Goal: Information Seeking & Learning: Learn about a topic

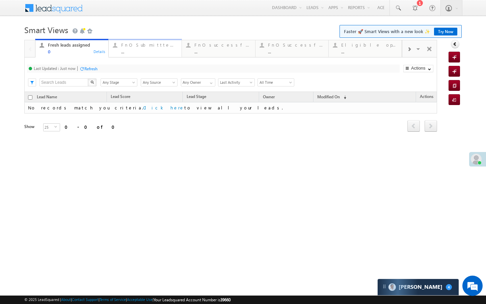
click at [130, 56] on link "FnO Submittted Leads ... Details" at bounding box center [145, 48] width 74 height 18
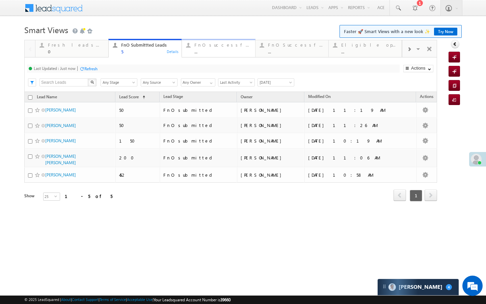
click at [203, 56] on link "FnO successful today Leads ... Details" at bounding box center [219, 48] width 74 height 18
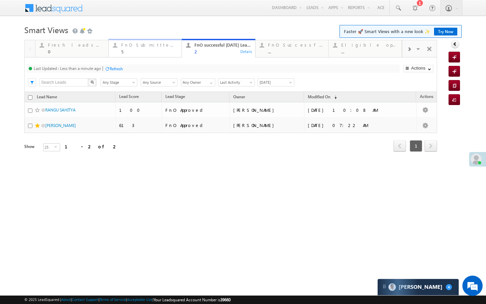
click at [129, 49] on div "FnO Submittted Leads 5" at bounding box center [149, 47] width 56 height 13
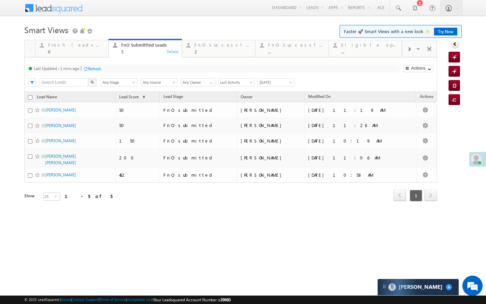
click at [92, 71] on div "Refresh" at bounding box center [94, 68] width 13 height 5
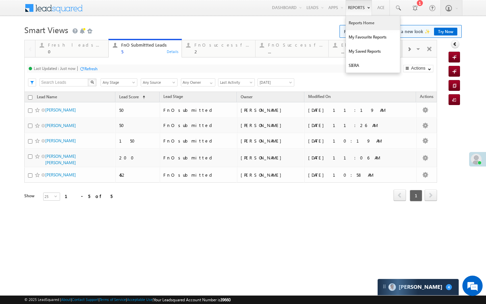
click at [355, 24] on link "Reports Home" at bounding box center [373, 23] width 54 height 14
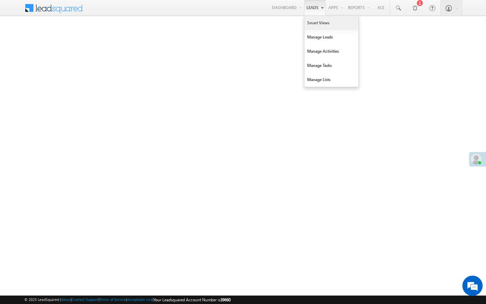
click at [310, 29] on link "Smart Views" at bounding box center [331, 23] width 54 height 14
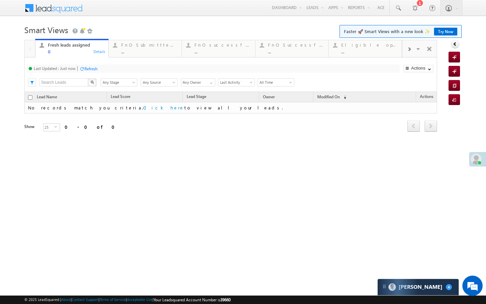
click at [135, 58] on div "Last Updated : Just now Refresh Refreshing... Search X Lead Stage Any Stage Any…" at bounding box center [230, 74] width 413 height 34
click at [136, 55] on link "FnO Submittted Leads ... Details" at bounding box center [145, 48] width 74 height 18
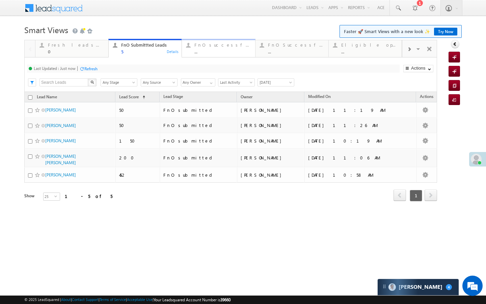
click at [198, 50] on div "..." at bounding box center [222, 51] width 56 height 5
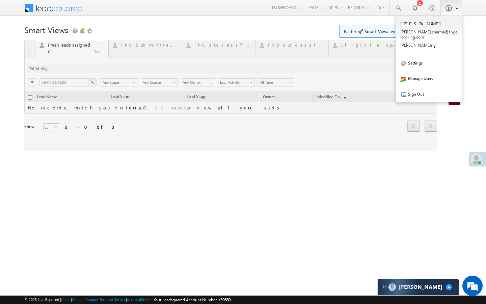
click at [141, 54] on div at bounding box center [230, 95] width 413 height 111
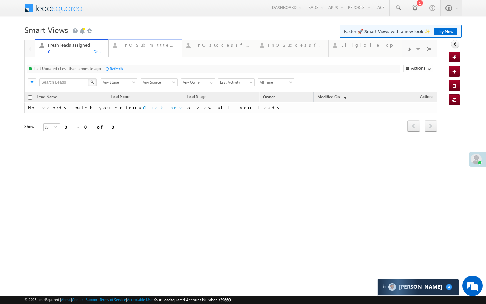
click at [130, 53] on div "..." at bounding box center [149, 51] width 56 height 5
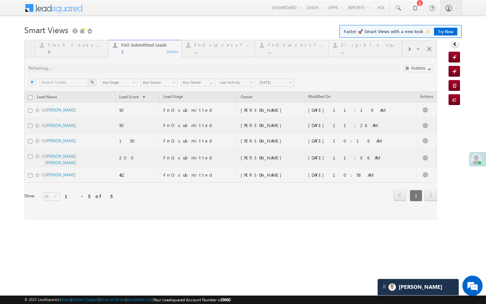
click at [200, 53] on div at bounding box center [230, 130] width 413 height 180
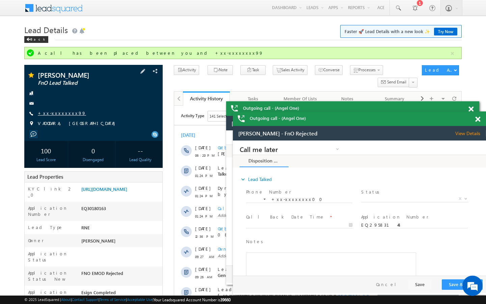
click at [59, 112] on link "+xx-xxxxxxxx99" at bounding box center [62, 113] width 48 height 6
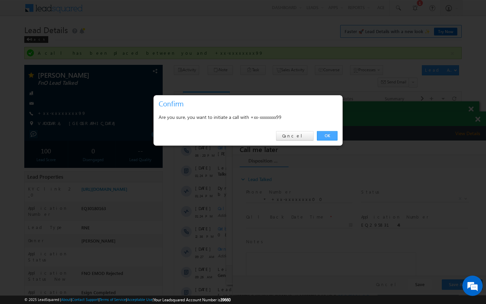
click at [330, 135] on link "OK" at bounding box center [327, 135] width 21 height 9
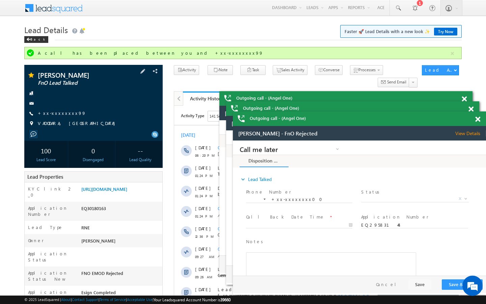
click at [60, 116] on span "+xx-xxxxxxxx99" at bounding box center [62, 113] width 48 height 7
click at [54, 114] on link "+xx-xxxxxxxx99" at bounding box center [62, 113] width 48 height 6
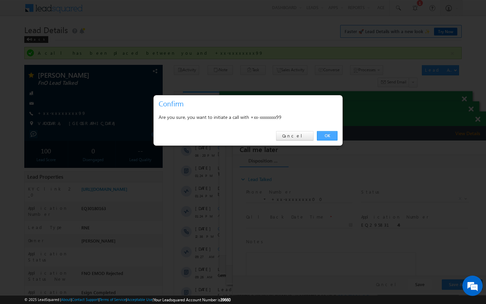
click at [333, 137] on link "OK" at bounding box center [327, 135] width 21 height 9
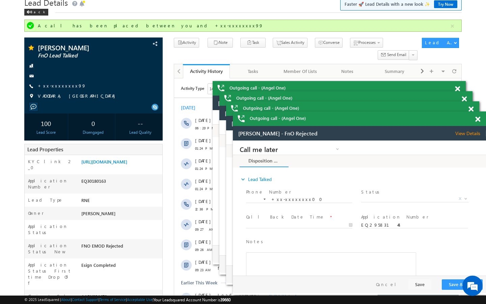
scroll to position [40, 0]
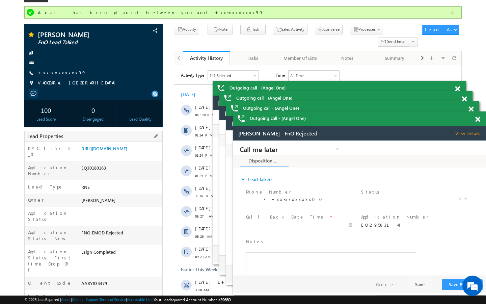
drag, startPoint x: 81, startPoint y: 266, endPoint x: 127, endPoint y: 266, distance: 45.5
click at [127, 280] on div "AABY834479" at bounding box center [121, 284] width 83 height 9
copy div "AABY834479"
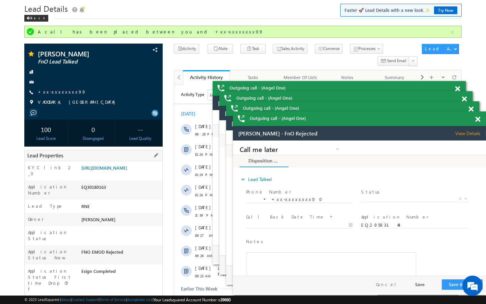
scroll to position [13, 0]
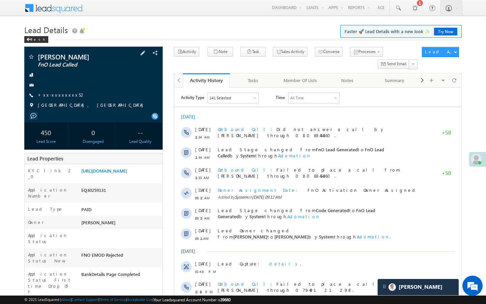
click at [59, 105] on div "PRATIBHA VEERENDRA CHAUBE FnO Lead Called +xx-xxxxxxxx52" at bounding box center [94, 82] width 132 height 59
click at [59, 97] on link "+xx-xxxxxxxx52" at bounding box center [62, 95] width 48 height 6
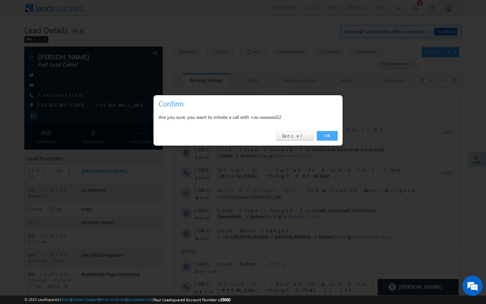
click at [332, 134] on link "OK" at bounding box center [327, 135] width 21 height 9
drag, startPoint x: 337, startPoint y: 138, endPoint x: 162, endPoint y: 63, distance: 189.8
click at [337, 138] on link "OK" at bounding box center [327, 135] width 21 height 9
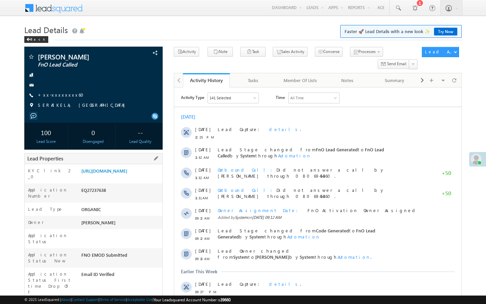
drag, startPoint x: 80, startPoint y: 287, endPoint x: 105, endPoint y: 287, distance: 24.6
click at [105, 302] on div "AABL936999" at bounding box center [121, 306] width 83 height 9
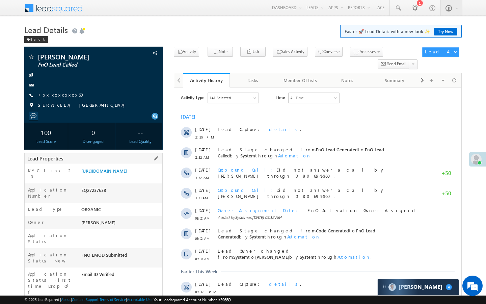
click at [101, 302] on div "AABL936999" at bounding box center [121, 306] width 83 height 9
drag, startPoint x: 81, startPoint y: 286, endPoint x: 117, endPoint y: 286, distance: 36.1
click at [117, 302] on div "AABL936999" at bounding box center [121, 306] width 83 height 9
click at [57, 98] on span "+xx-xxxxxxxx60" at bounding box center [63, 95] width 50 height 7
click at [64, 92] on link "+xx-xxxxxxxx60" at bounding box center [63, 95] width 50 height 6
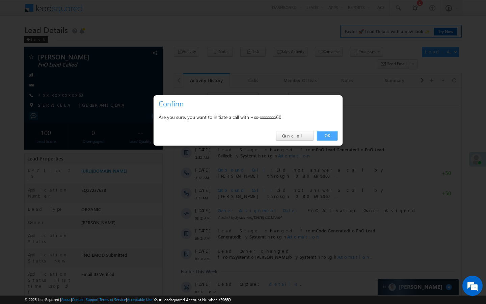
click at [326, 136] on link "OK" at bounding box center [327, 135] width 21 height 9
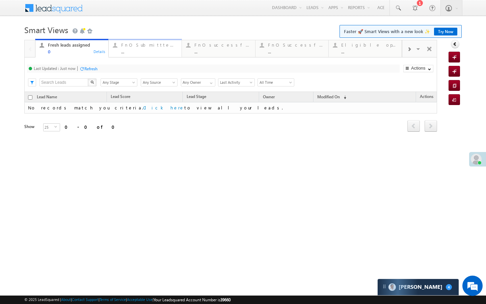
click at [129, 51] on div "..." at bounding box center [149, 51] width 56 height 5
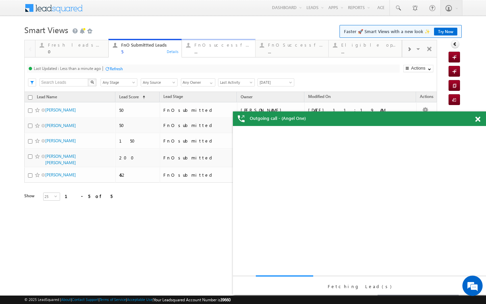
click at [205, 45] on div "FnO successful today Leads" at bounding box center [222, 44] width 56 height 5
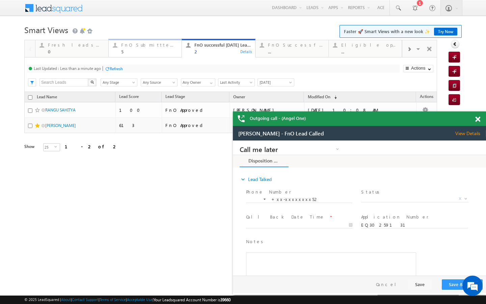
click at [136, 50] on div "5" at bounding box center [149, 51] width 56 height 5
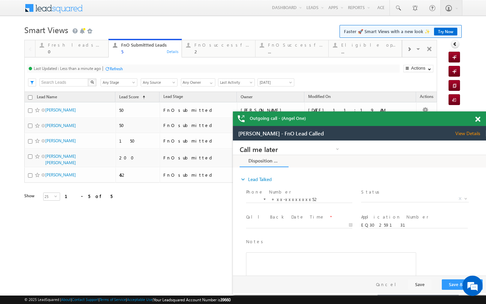
click at [110, 69] on div "Refresh" at bounding box center [116, 68] width 13 height 5
click at [200, 55] on link "FnO successful today Leads 2 Details" at bounding box center [219, 48] width 74 height 18
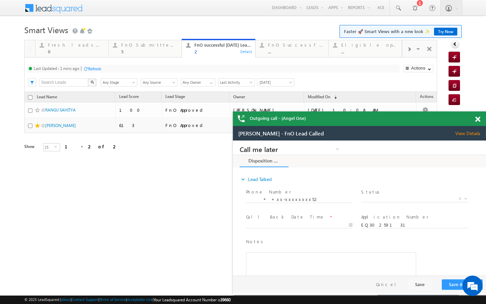
click at [90, 71] on div "Refresh" at bounding box center [94, 68] width 13 height 5
drag, startPoint x: 158, startPoint y: 50, endPoint x: 138, endPoint y: 61, distance: 23.0
click at [158, 50] on div "5" at bounding box center [149, 51] width 56 height 5
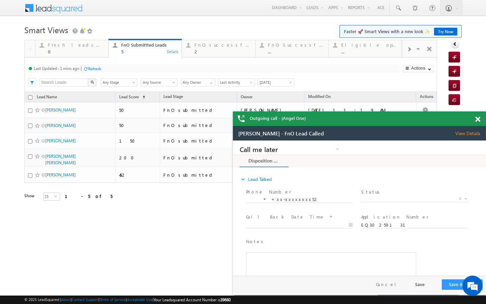
click at [96, 70] on div "Refresh" at bounding box center [94, 68] width 13 height 5
click at [207, 50] on div "2" at bounding box center [222, 51] width 56 height 5
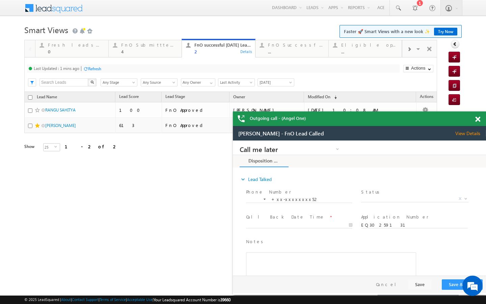
click at [96, 69] on div "Refresh" at bounding box center [94, 68] width 13 height 5
click at [407, 52] on div at bounding box center [408, 48] width 13 height 15
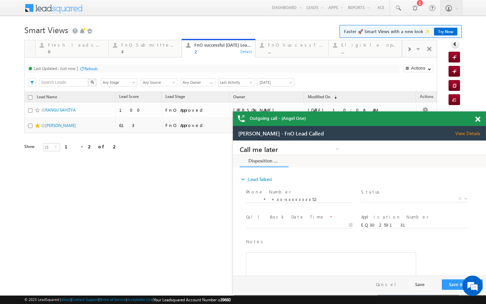
click at [407, 52] on div at bounding box center [408, 48] width 13 height 15
click at [407, 50] on span at bounding box center [409, 49] width 4 height 5
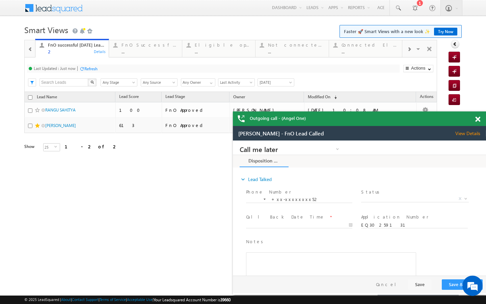
click at [407, 50] on span at bounding box center [409, 49] width 4 height 5
click at [383, 51] on div "..." at bounding box center [370, 51] width 56 height 5
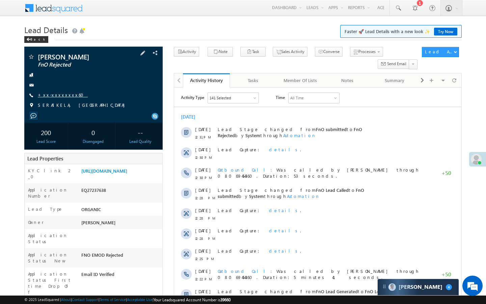
click at [62, 92] on link "+xx-xxxxxxxx60" at bounding box center [63, 95] width 50 height 6
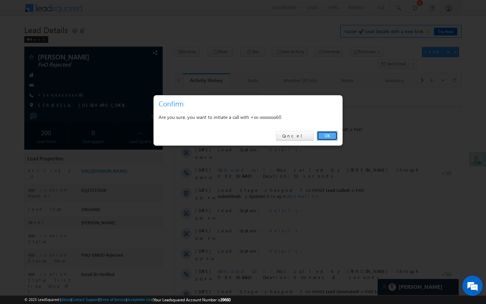
click at [325, 135] on link "OK" at bounding box center [327, 135] width 21 height 9
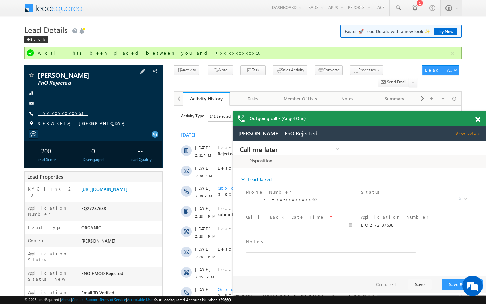
click at [60, 111] on link "+xx-xxxxxxxx60" at bounding box center [63, 113] width 50 height 6
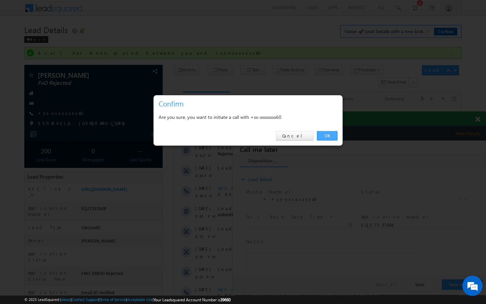
click at [329, 134] on link "OK" at bounding box center [327, 135] width 21 height 9
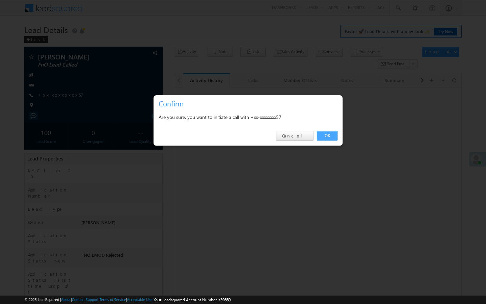
click at [324, 132] on link "OK" at bounding box center [327, 135] width 21 height 9
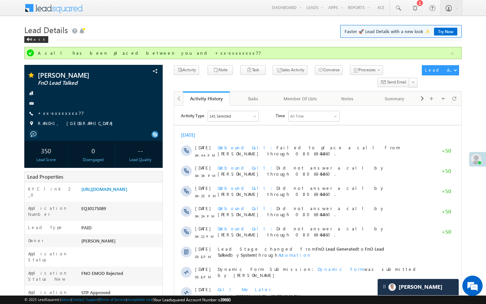
scroll to position [3126, 0]
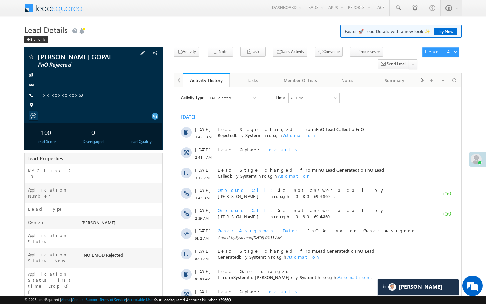
click at [56, 96] on link "+xx-xxxxxxxx63" at bounding box center [60, 95] width 45 height 6
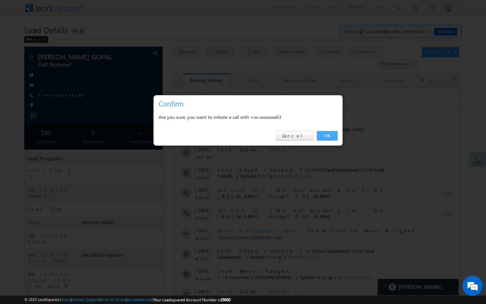
drag, startPoint x: 323, startPoint y: 135, endPoint x: 165, endPoint y: 11, distance: 200.2
click at [323, 135] on link "OK" at bounding box center [327, 135] width 21 height 9
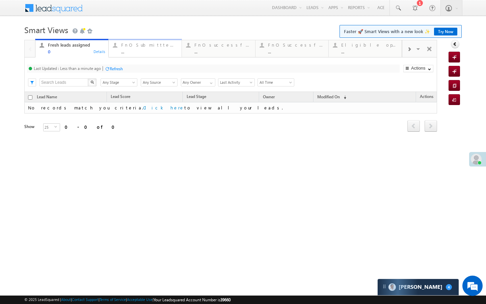
click at [132, 55] on link "FnO Submittted Leads ... Details" at bounding box center [145, 48] width 74 height 18
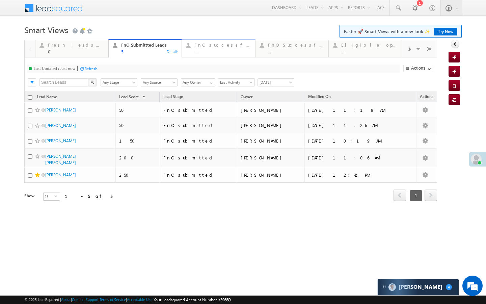
click at [203, 46] on div "FnO successful [DATE] Leads" at bounding box center [222, 44] width 56 height 5
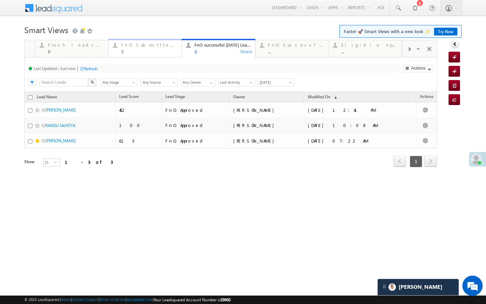
click at [130, 54] on link "FnO Submittted Leads 5 Details" at bounding box center [145, 48] width 74 height 18
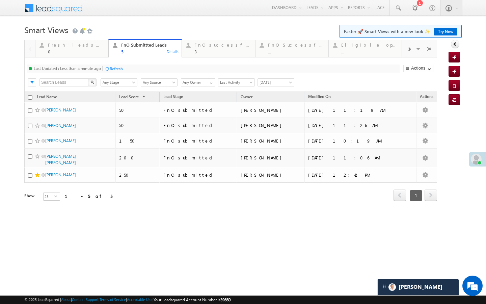
click at [111, 69] on div "Refresh" at bounding box center [116, 68] width 13 height 5
click at [119, 69] on div "Refresh" at bounding box center [116, 68] width 13 height 5
click at [103, 53] on div "0" at bounding box center [76, 51] width 56 height 5
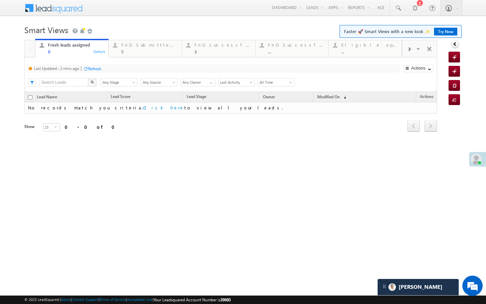
click at [95, 69] on div "Refresh" at bounding box center [94, 68] width 13 height 5
click at [130, 56] on link "FnO Submittted Leads 5 Details" at bounding box center [145, 48] width 74 height 18
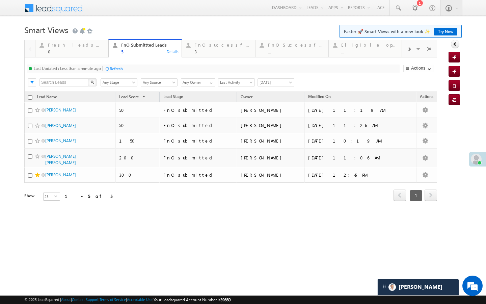
click at [113, 68] on div "Refresh" at bounding box center [116, 68] width 13 height 5
drag, startPoint x: 213, startPoint y: 45, endPoint x: 124, endPoint y: 67, distance: 92.1
click at [213, 45] on div "FnO successful today Leads" at bounding box center [222, 44] width 56 height 5
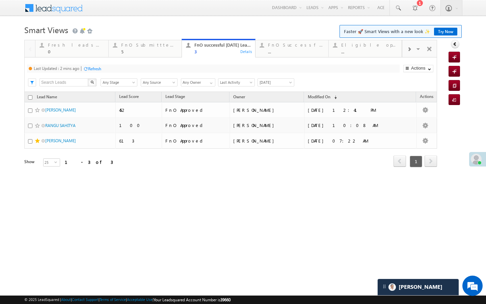
click at [101, 67] on div "Refresh" at bounding box center [94, 68] width 13 height 5
click at [141, 52] on div "5" at bounding box center [149, 51] width 56 height 5
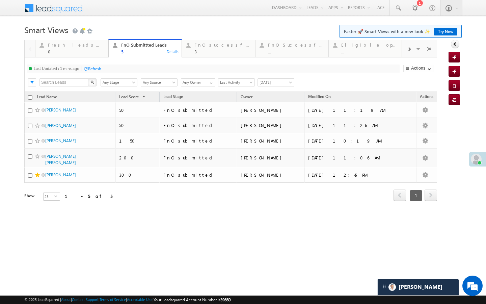
click at [96, 68] on div "Refresh" at bounding box center [94, 68] width 13 height 5
drag, startPoint x: 192, startPoint y: 54, endPoint x: 146, endPoint y: 63, distance: 46.7
click at [192, 54] on link "FnO successful today Leads 3 Details" at bounding box center [219, 48] width 74 height 18
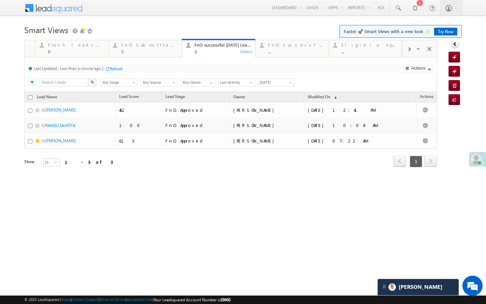
click at [115, 63] on div "Last Updated : Less than a minute ago Refresh Refreshing... Search X Lead Stage…" at bounding box center [230, 74] width 413 height 34
click at [115, 68] on div "Refresh" at bounding box center [116, 68] width 13 height 5
click at [295, 50] on div "..." at bounding box center [296, 51] width 56 height 5
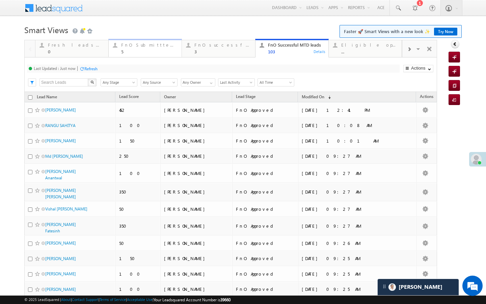
click at [121, 53] on div "5" at bounding box center [149, 51] width 56 height 5
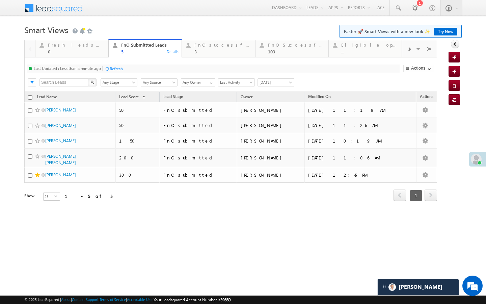
click at [110, 69] on div at bounding box center [107, 68] width 5 height 5
click at [211, 48] on div "FnO successful today Leads 3" at bounding box center [222, 47] width 56 height 13
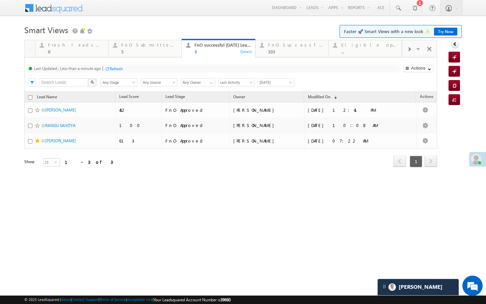
click at [110, 68] on div at bounding box center [107, 68] width 5 height 5
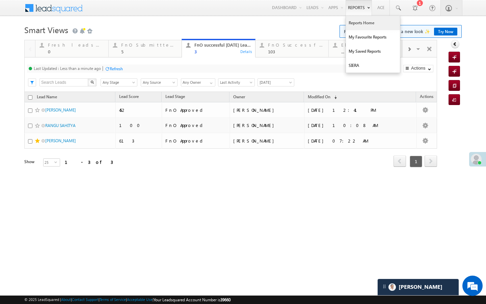
click at [352, 24] on link "Reports Home" at bounding box center [373, 23] width 54 height 14
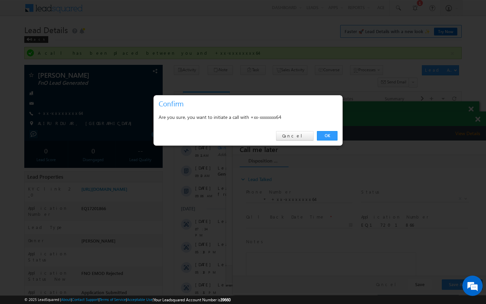
click at [325, 134] on link "OK" at bounding box center [327, 135] width 21 height 9
drag, startPoint x: 328, startPoint y: 134, endPoint x: 91, endPoint y: 5, distance: 269.9
click at [328, 134] on link "OK" at bounding box center [327, 135] width 21 height 9
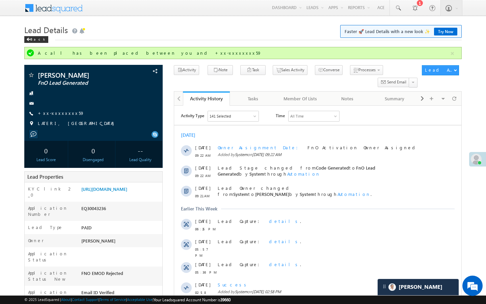
scroll to position [3126, 0]
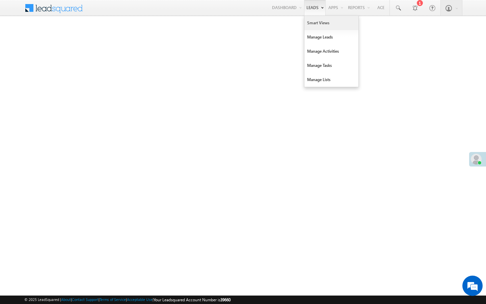
click at [311, 23] on link "Smart Views" at bounding box center [331, 23] width 54 height 14
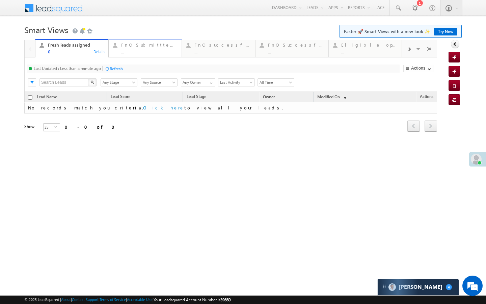
click at [141, 55] on link "FnO Submittted Leads ... Details" at bounding box center [145, 48] width 74 height 18
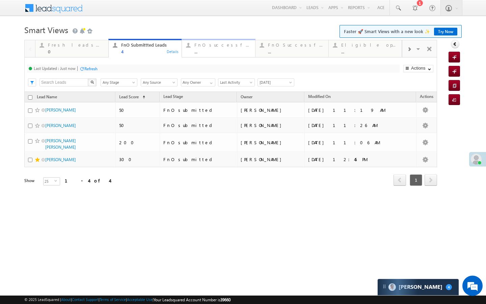
click at [187, 51] on div "FnO successful today Leads ... Details" at bounding box center [219, 47] width 72 height 13
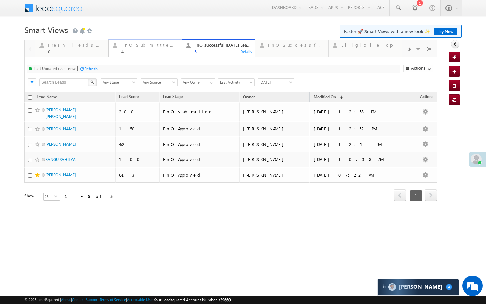
click at [151, 54] on div "4" at bounding box center [149, 51] width 56 height 5
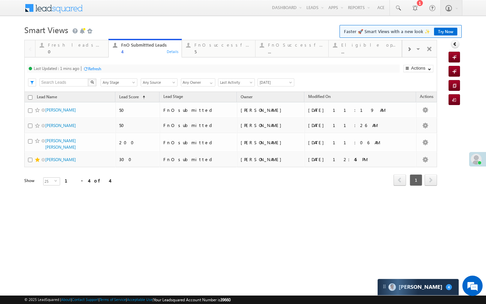
click at [97, 69] on div "Refresh" at bounding box center [94, 68] width 13 height 5
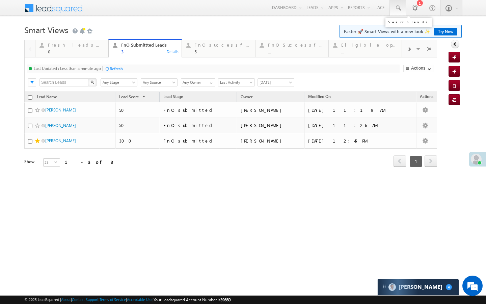
click at [399, 10] on span at bounding box center [397, 8] width 7 height 7
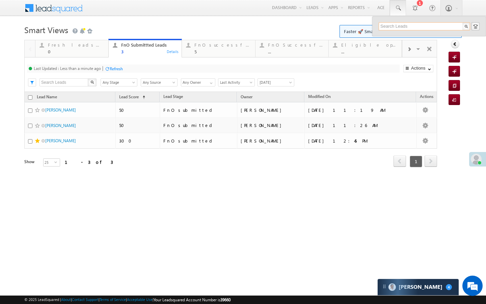
paste input "AAAG663047"
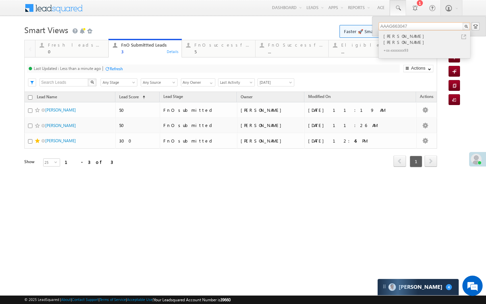
type input "AAAG663047"
click at [462, 36] on link at bounding box center [463, 36] width 5 height 5
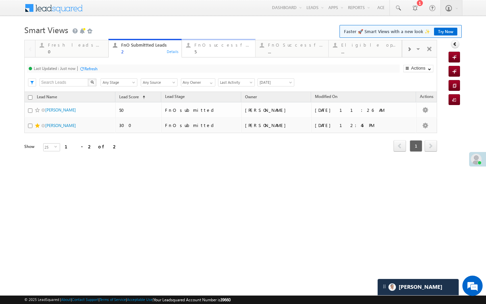
click at [211, 57] on link "FnO successful today Leads 5 Details" at bounding box center [219, 48] width 74 height 18
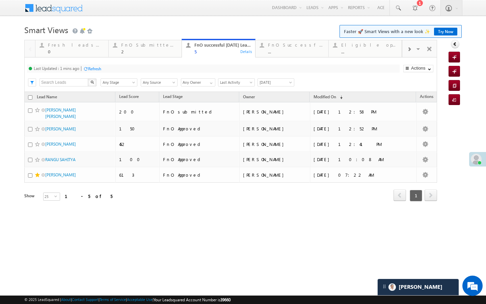
click at [97, 67] on div "Refresh" at bounding box center [94, 68] width 13 height 5
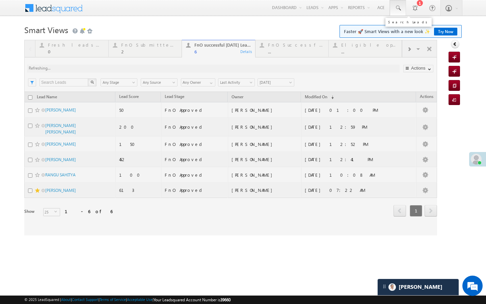
click at [397, 8] on span at bounding box center [397, 8] width 7 height 7
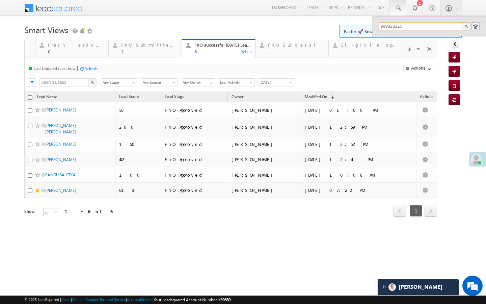
type input "9898232152"
click at [292, 53] on div "..." at bounding box center [296, 51] width 56 height 5
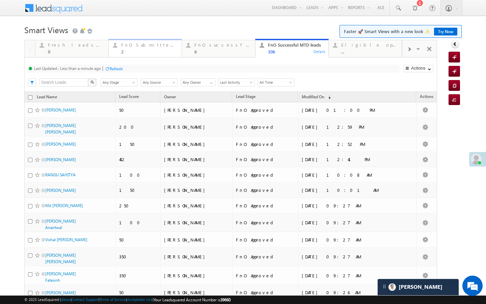
click at [163, 43] on div "FnO Submittted Leads" at bounding box center [149, 44] width 56 height 5
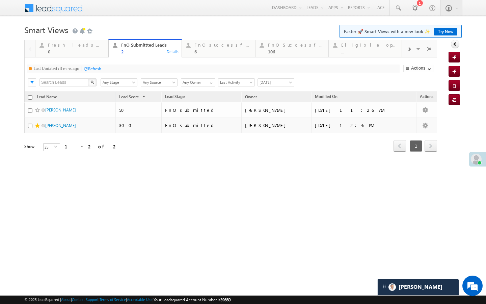
click at [101, 66] on div "Refresh" at bounding box center [94, 68] width 13 height 5
click at [219, 48] on div "FnO successful today Leads 6" at bounding box center [222, 47] width 56 height 13
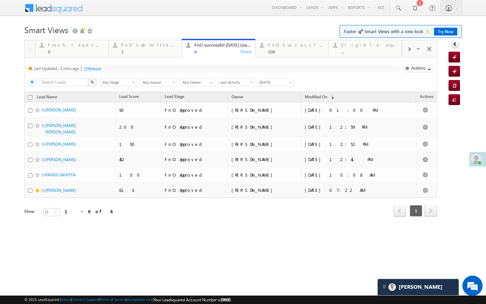
click at [95, 67] on div "Refresh" at bounding box center [94, 68] width 13 height 5
drag, startPoint x: 117, startPoint y: 44, endPoint x: 115, endPoint y: 67, distance: 23.0
click at [117, 44] on div at bounding box center [115, 45] width 8 height 8
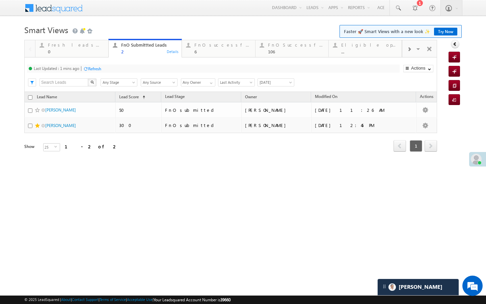
click at [98, 68] on div "Refresh" at bounding box center [94, 68] width 13 height 5
click at [207, 47] on div "FnO successful today Leads" at bounding box center [222, 44] width 56 height 5
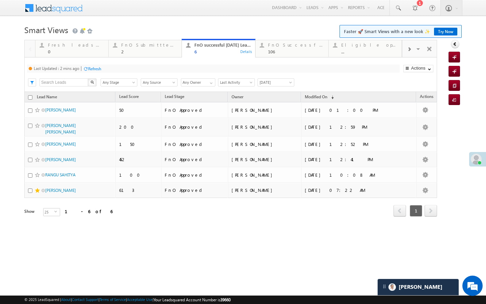
click at [95, 69] on div "Refresh" at bounding box center [94, 68] width 13 height 5
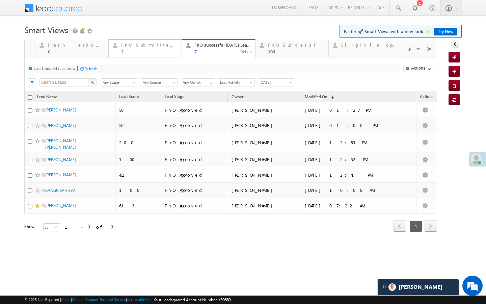
click at [145, 52] on div "2" at bounding box center [149, 51] width 56 height 5
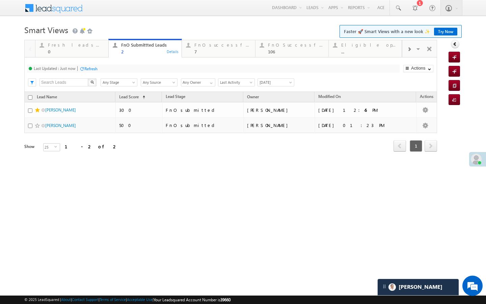
click at [93, 69] on div "Refresh" at bounding box center [90, 68] width 13 height 5
click at [211, 58] on div "Last Updated : Just now Refresh Refreshing... Search X Lead Stage Any Stage Any…" at bounding box center [230, 74] width 413 height 34
drag, startPoint x: 213, startPoint y: 55, endPoint x: 139, endPoint y: 70, distance: 75.5
click at [213, 55] on link "FnO successful today Leads 7 Details" at bounding box center [219, 48] width 74 height 18
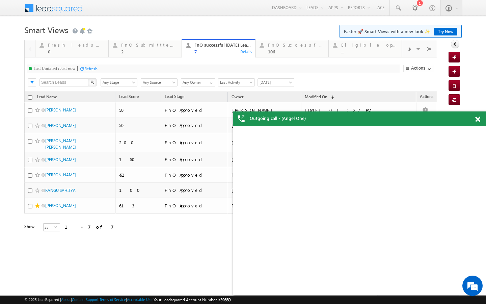
click at [97, 68] on div "Refresh" at bounding box center [90, 68] width 13 height 5
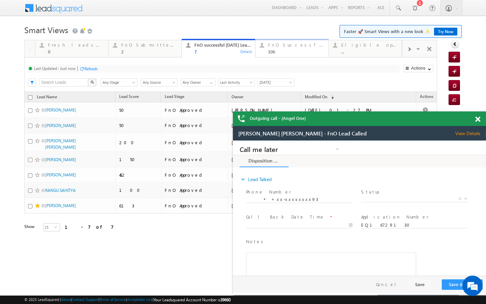
drag, startPoint x: 290, startPoint y: 52, endPoint x: 267, endPoint y: 56, distance: 23.2
click at [286, 55] on link "FnO Successful MTD leads 106 Details" at bounding box center [292, 48] width 74 height 18
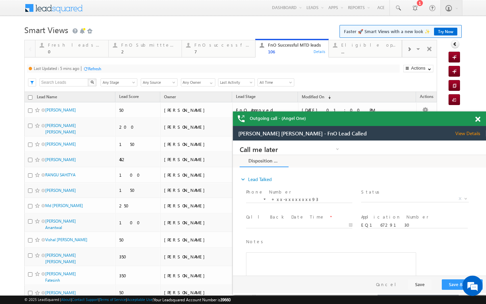
click at [98, 68] on div "Refresh" at bounding box center [94, 68] width 13 height 5
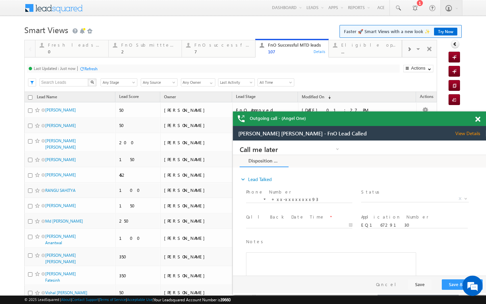
click at [155, 58] on div "Last Updated : Just now Refresh Refreshing... Search X Lead Stage Any Stage Any…" at bounding box center [230, 74] width 413 height 34
drag, startPoint x: 144, startPoint y: 47, endPoint x: 177, endPoint y: 0, distance: 57.2
click at [144, 47] on div "FnO Submittted Leads" at bounding box center [149, 44] width 56 height 5
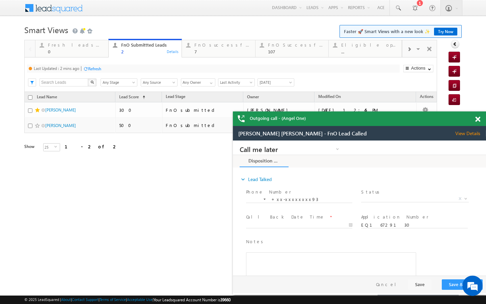
click at [95, 71] on div "Refresh" at bounding box center [94, 68] width 13 height 5
click at [196, 50] on div "7" at bounding box center [222, 51] width 56 height 5
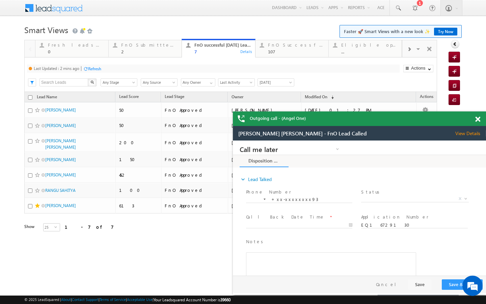
click at [96, 69] on div "Refresh" at bounding box center [94, 68] width 13 height 5
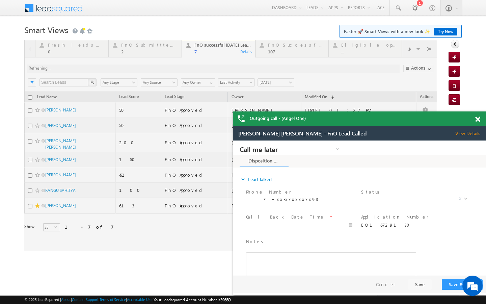
click at [149, 56] on div at bounding box center [230, 145] width 413 height 211
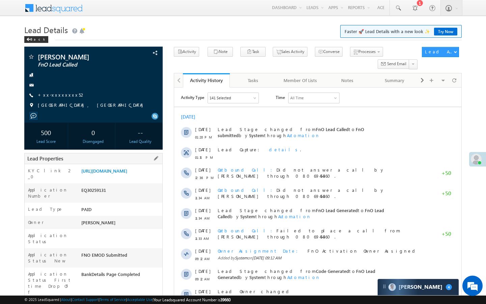
drag, startPoint x: 81, startPoint y: 286, endPoint x: 93, endPoint y: 286, distance: 11.5
click at [93, 302] on div "AABY900559" at bounding box center [121, 306] width 83 height 9
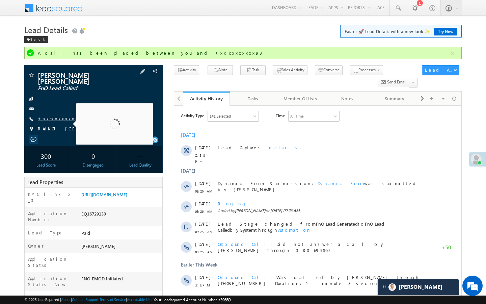
click at [59, 115] on link "+xx-xxxxxxxx93" at bounding box center [61, 118] width 47 height 6
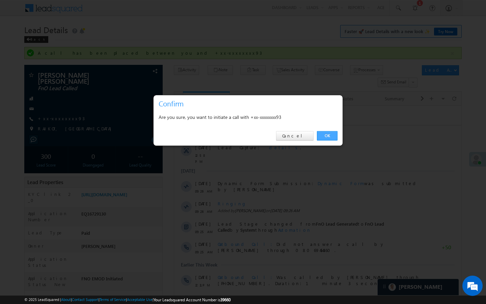
click at [332, 135] on link "OK" at bounding box center [327, 135] width 21 height 9
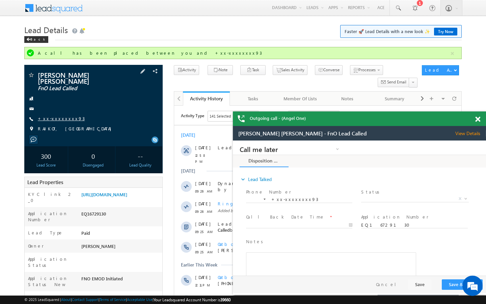
click at [61, 115] on link "+xx-xxxxxxxx93" at bounding box center [61, 118] width 47 height 6
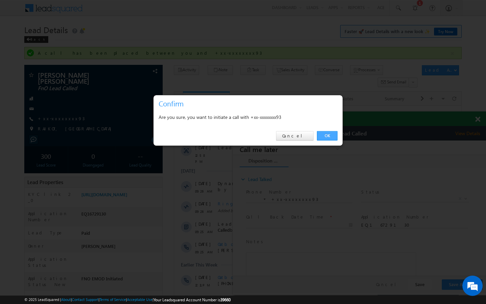
click at [330, 133] on link "OK" at bounding box center [327, 135] width 21 height 9
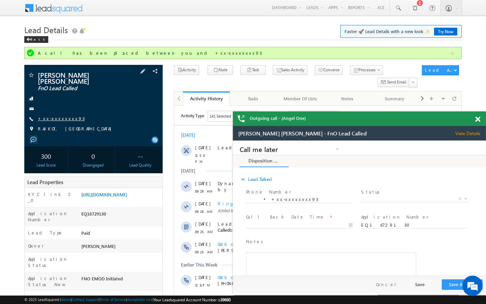
click at [58, 115] on link "+xx-xxxxxxxx93" at bounding box center [61, 118] width 47 height 6
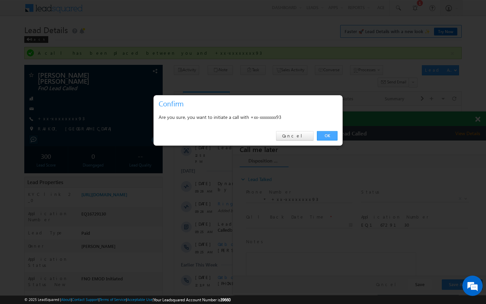
click at [332, 134] on link "OK" at bounding box center [327, 135] width 21 height 9
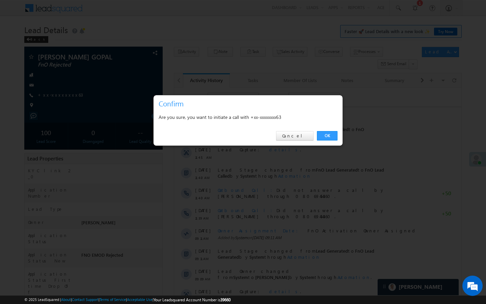
click at [329, 138] on link "OK" at bounding box center [327, 135] width 21 height 9
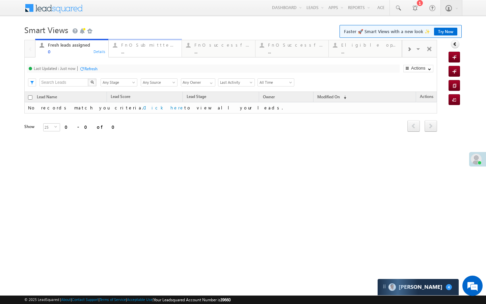
click at [144, 52] on div "..." at bounding box center [149, 51] width 56 height 5
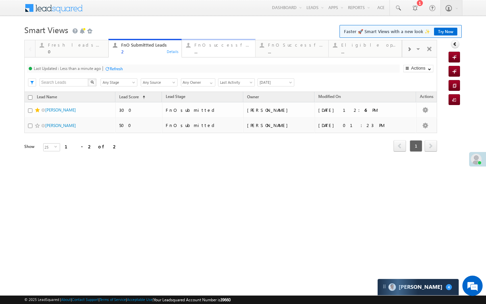
click at [214, 53] on div "..." at bounding box center [222, 51] width 56 height 5
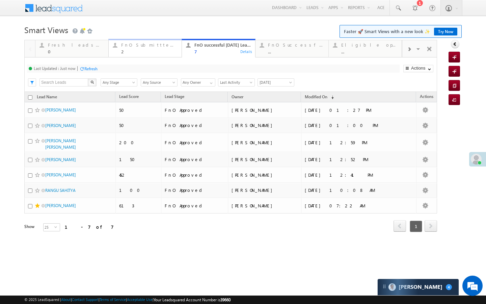
click at [143, 55] on link "FnO Submittted Leads 2 Details" at bounding box center [145, 48] width 74 height 18
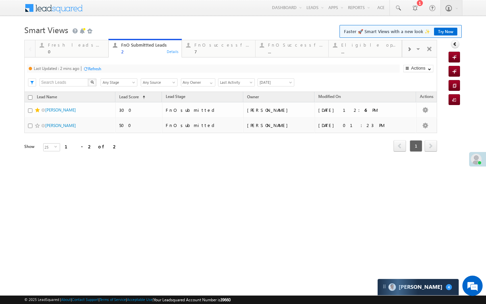
click at [95, 70] on div "Refresh" at bounding box center [94, 68] width 13 height 5
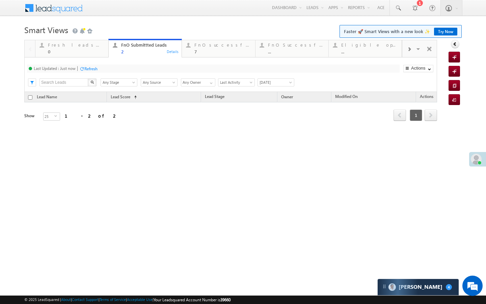
click at [92, 71] on div "Refresh" at bounding box center [90, 68] width 13 height 5
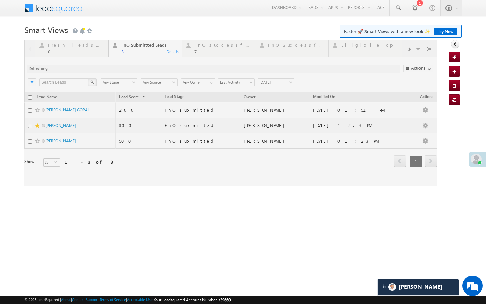
click at [85, 55] on div at bounding box center [230, 113] width 413 height 146
click at [90, 53] on div at bounding box center [230, 113] width 413 height 146
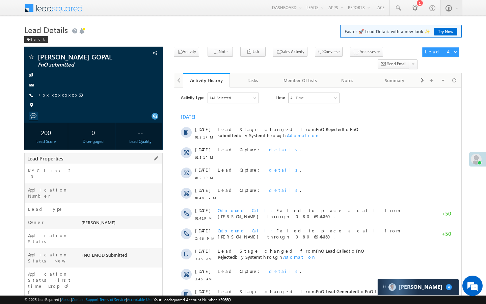
click at [80, 302] on div "D52565783" at bounding box center [121, 306] width 83 height 9
click at [62, 97] on span "+xx-xxxxxxxx63" at bounding box center [60, 95] width 45 height 7
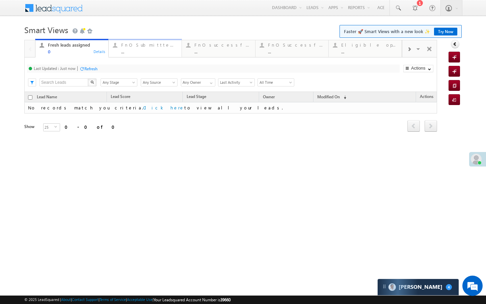
click at [142, 55] on link "FnO Submittted Leads ... Details" at bounding box center [145, 48] width 74 height 18
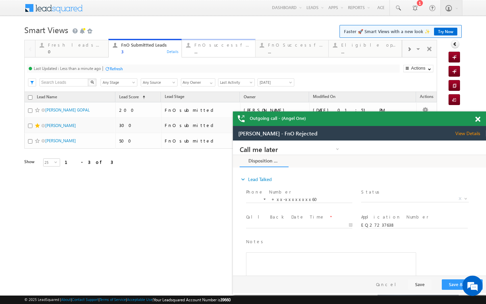
click at [217, 53] on div "..." at bounding box center [222, 51] width 56 height 5
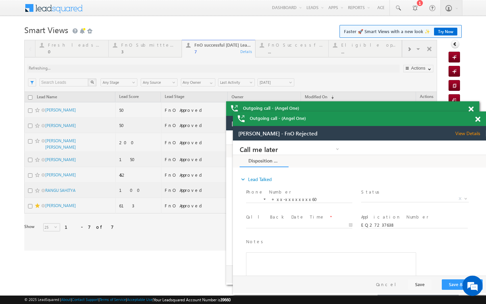
click at [152, 50] on div at bounding box center [230, 145] width 413 height 211
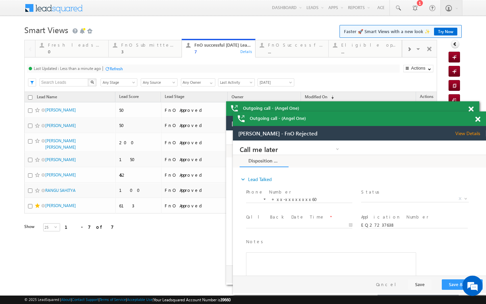
click at [140, 38] on div at bounding box center [242, 38] width 437 height 4
click at [139, 54] on link "FnO Submittted Leads 3 Details" at bounding box center [145, 48] width 74 height 18
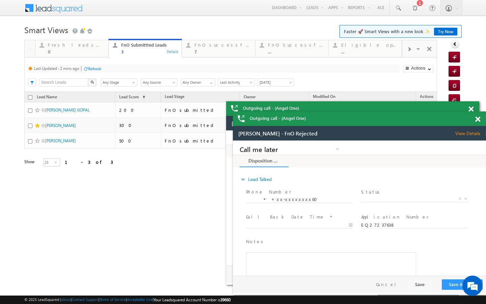
click at [94, 71] on div "Refresh" at bounding box center [94, 68] width 13 height 5
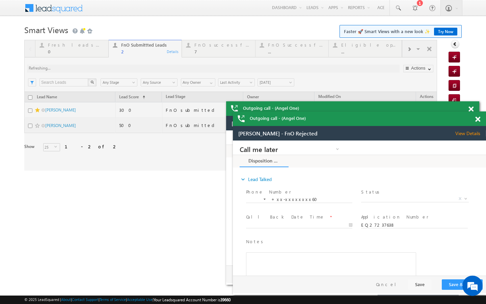
click at [191, 58] on div at bounding box center [230, 105] width 413 height 131
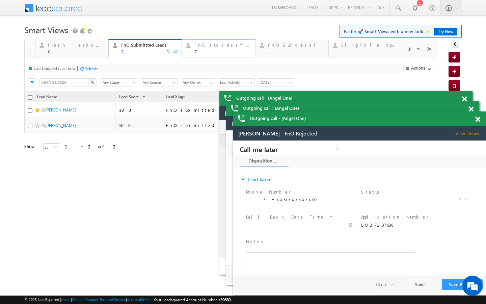
click at [198, 49] on div "7" at bounding box center [222, 51] width 56 height 5
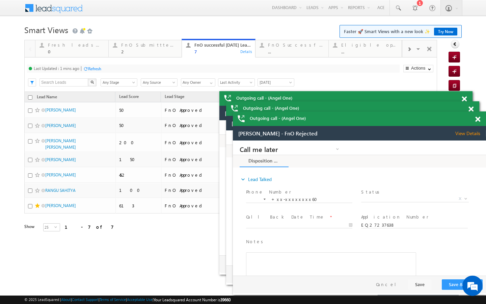
click at [96, 66] on div "Refresh" at bounding box center [94, 68] width 13 height 5
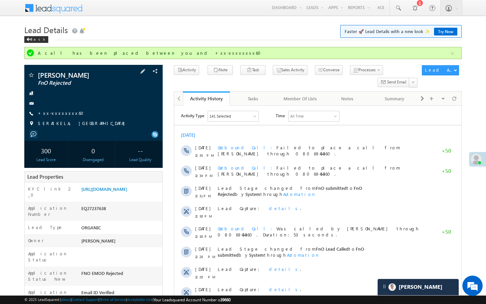
click at [59, 110] on div "[PERSON_NAME] FnO Rejected +xx-xxxxxxxx60" at bounding box center [94, 101] width 132 height 59
click at [59, 111] on link "+xx-xxxxxxxx60" at bounding box center [63, 113] width 50 height 6
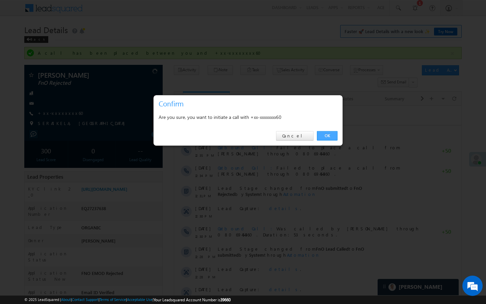
click at [321, 137] on link "OK" at bounding box center [327, 135] width 21 height 9
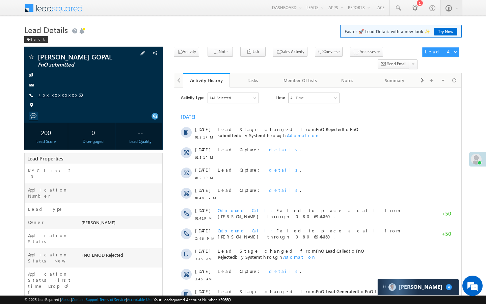
click at [63, 95] on link "+xx-xxxxxxxx63" at bounding box center [60, 95] width 45 height 6
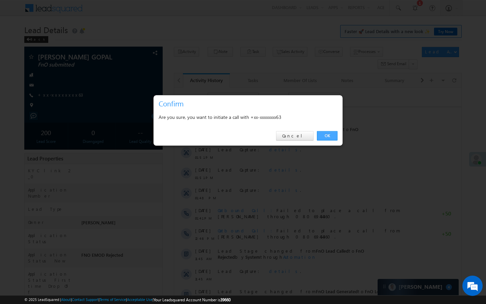
click at [333, 134] on link "OK" at bounding box center [327, 135] width 21 height 9
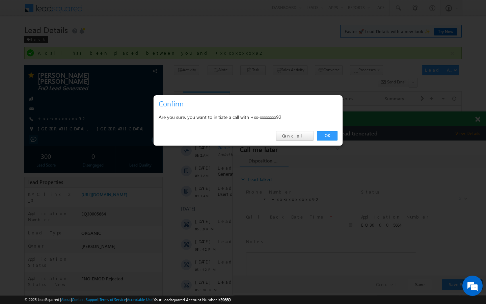
click at [331, 141] on div "OK Cancel" at bounding box center [248, 135] width 189 height 19
click at [319, 132] on link "OK" at bounding box center [327, 135] width 21 height 9
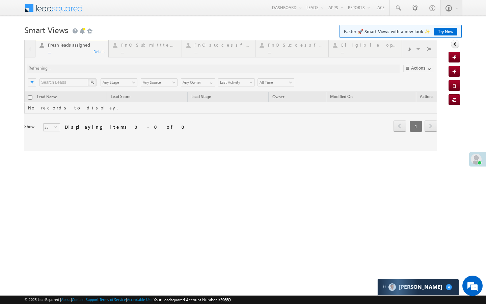
click at [407, 51] on div at bounding box center [230, 95] width 413 height 111
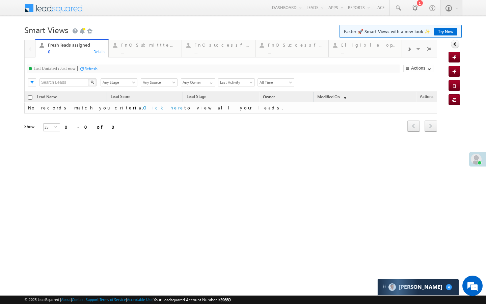
click at [407, 51] on span at bounding box center [409, 49] width 4 height 5
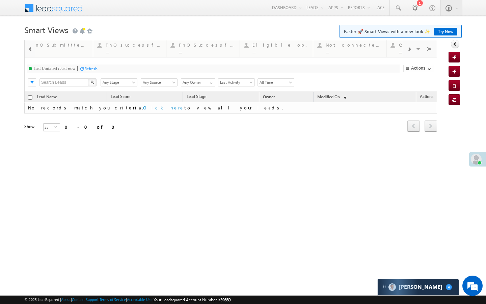
click at [407, 51] on span at bounding box center [409, 49] width 4 height 5
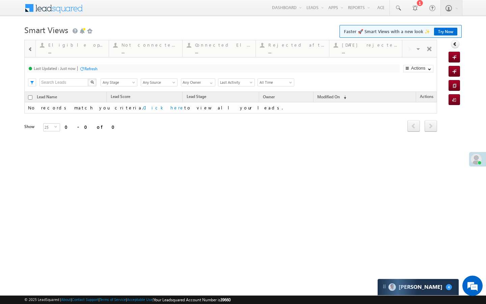
click at [407, 51] on div "Visible Tabs Fresh leads assigned Default FnO Submittted Leads Default FnO succ…" at bounding box center [419, 48] width 35 height 16
click at [362, 48] on div "Today's rejected leads ..." at bounding box center [370, 47] width 56 height 13
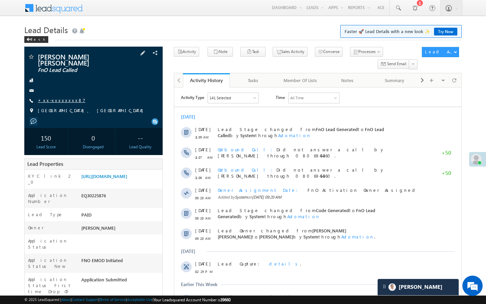
click at [61, 97] on link "+xx-xxxxxxxx87" at bounding box center [62, 100] width 48 height 6
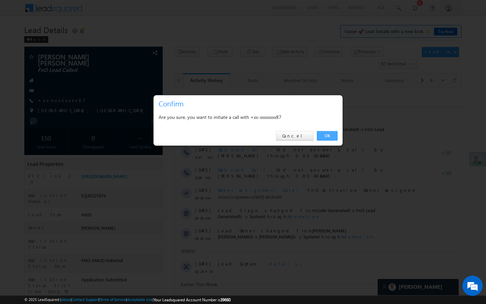
click at [328, 133] on link "OK" at bounding box center [327, 135] width 21 height 9
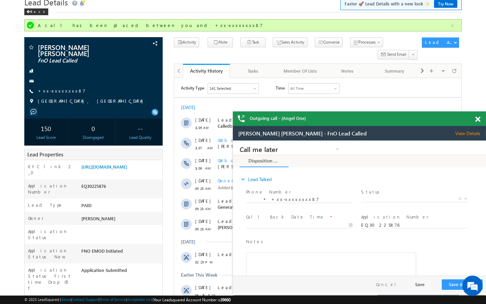
scroll to position [27, 0]
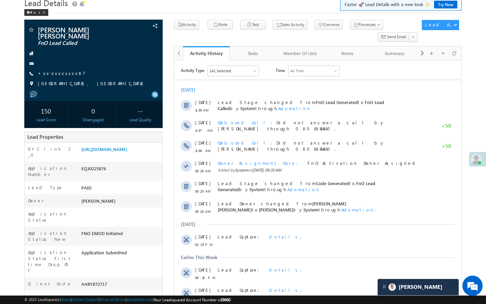
scroll to position [27, 0]
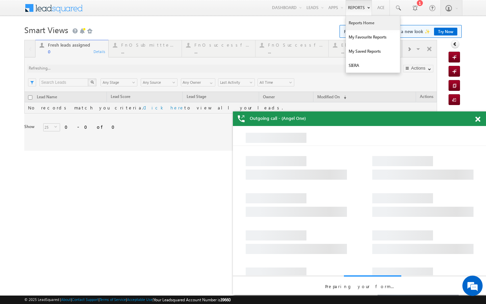
click at [356, 21] on link "Reports Home" at bounding box center [373, 23] width 54 height 14
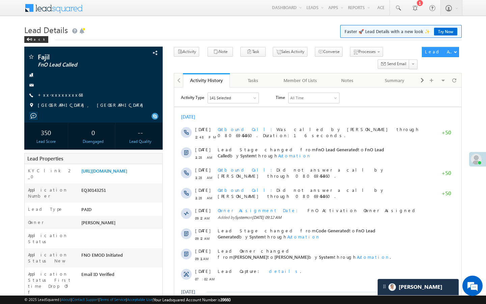
click at [58, 94] on link "+xx-xxxxxxxx68" at bounding box center [61, 95] width 47 height 6
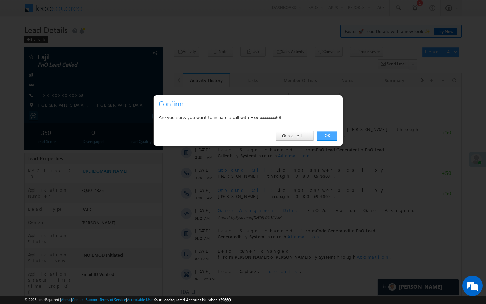
click at [327, 137] on link "OK" at bounding box center [327, 135] width 21 height 9
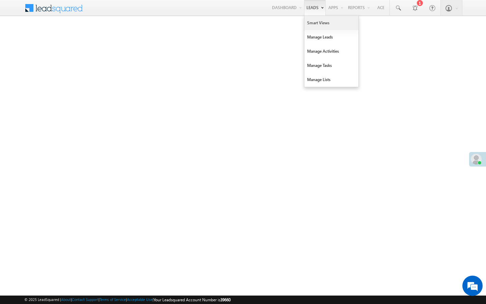
click at [310, 23] on link "Smart Views" at bounding box center [331, 23] width 54 height 14
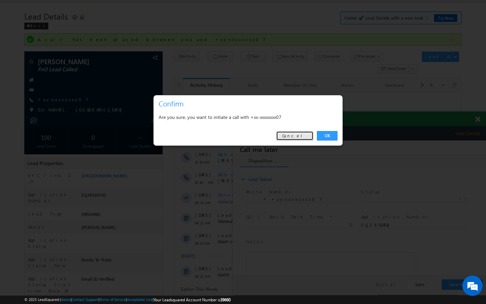
click at [300, 139] on link "Cancel" at bounding box center [294, 135] width 37 height 9
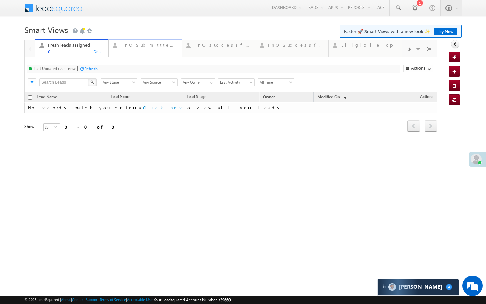
click at [140, 46] on div "FnO Submittted Leads" at bounding box center [149, 44] width 56 height 5
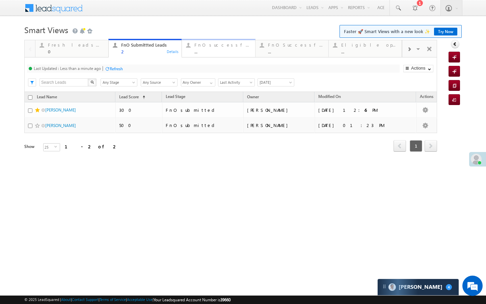
click at [192, 46] on div "FnO successful today Leads ... Details" at bounding box center [219, 47] width 72 height 13
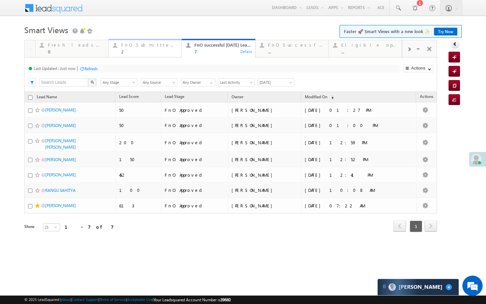
click at [136, 56] on link "FnO Submittted Leads 2 Details" at bounding box center [145, 48] width 74 height 18
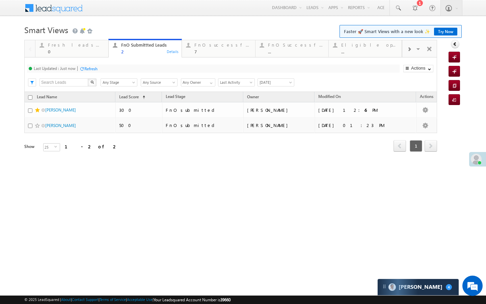
click at [90, 69] on div "Refresh" at bounding box center [90, 68] width 13 height 5
click at [197, 46] on div "FnO successful [DATE] Leads" at bounding box center [222, 44] width 56 height 5
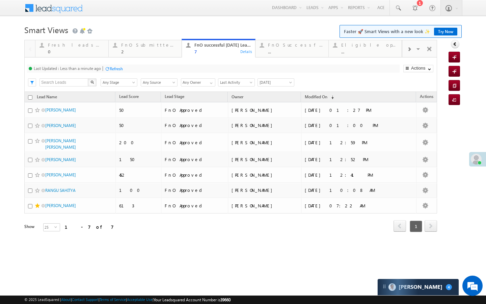
click at [106, 66] on div "Refresh" at bounding box center [114, 68] width 18 height 6
click at [166, 49] on div "2" at bounding box center [149, 51] width 56 height 5
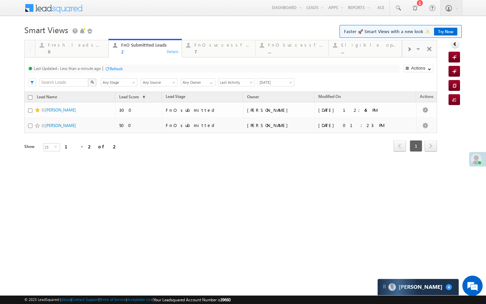
click at [112, 68] on div "Refresh" at bounding box center [116, 68] width 13 height 5
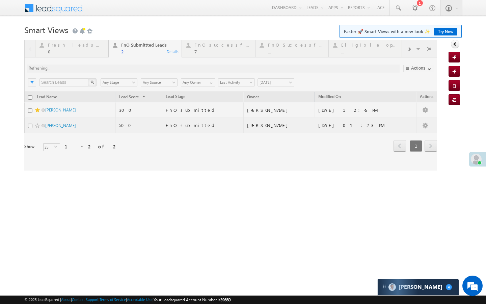
click at [207, 51] on div at bounding box center [230, 105] width 413 height 131
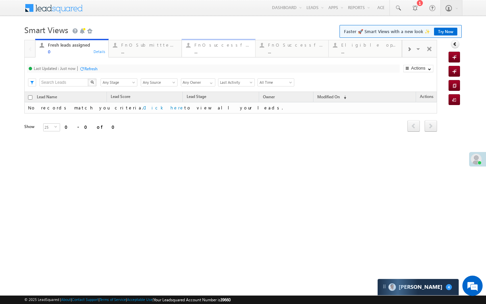
click at [210, 56] on link "FnO successful [DATE] Leads ... Details" at bounding box center [219, 48] width 74 height 18
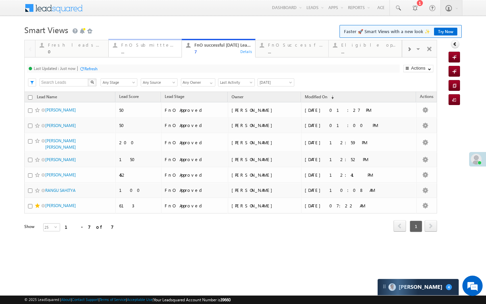
click at [161, 53] on div "..." at bounding box center [149, 51] width 56 height 5
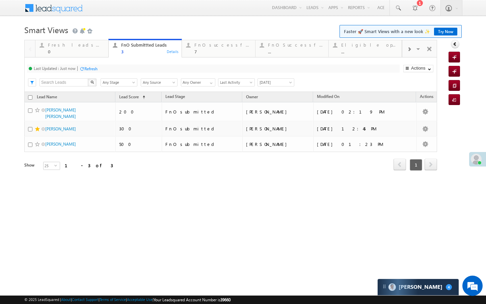
click at [217, 57] on div "Fresh leads assigned 0 Details FnO Submittted Leads 3 Details FnO successful [D…" at bounding box center [218, 47] width 367 height 19
click at [203, 56] on link "FnO successful [DATE] Leads 7 Details" at bounding box center [219, 48] width 74 height 18
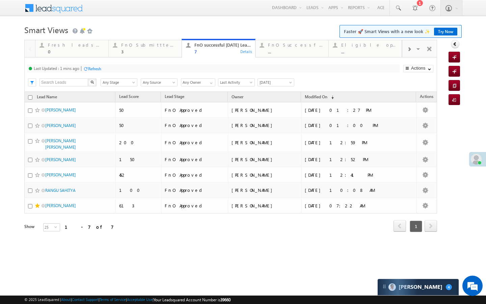
click at [99, 71] on div "Refresh" at bounding box center [94, 68] width 13 height 5
click at [125, 50] on div "3" at bounding box center [149, 51] width 56 height 5
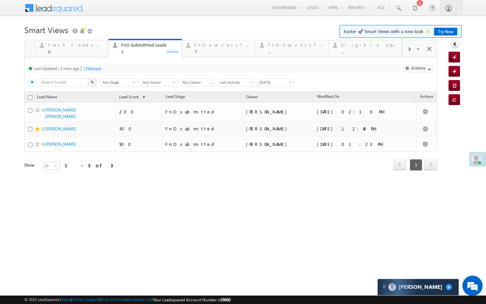
click at [100, 69] on div "Refresh" at bounding box center [94, 68] width 13 height 5
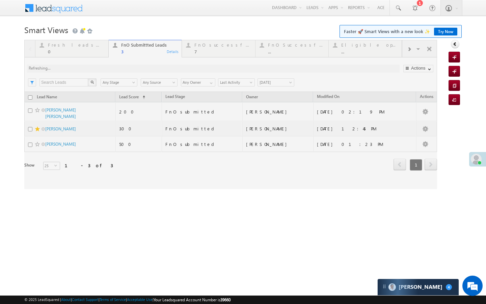
click at [218, 52] on div at bounding box center [230, 114] width 413 height 149
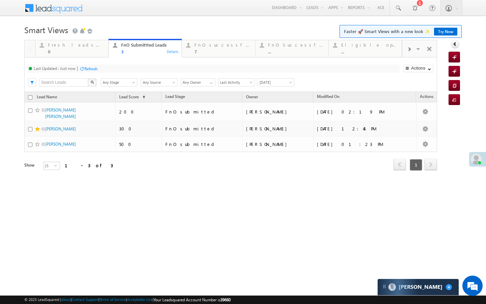
click at [207, 53] on div "7" at bounding box center [222, 51] width 56 height 5
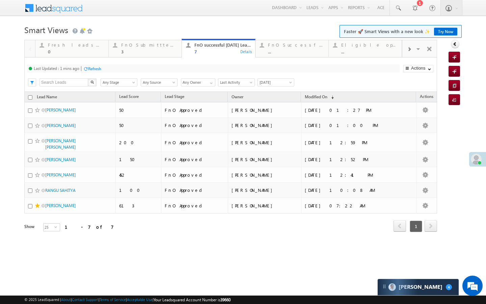
click at [97, 67] on div "Refresh" at bounding box center [94, 68] width 13 height 5
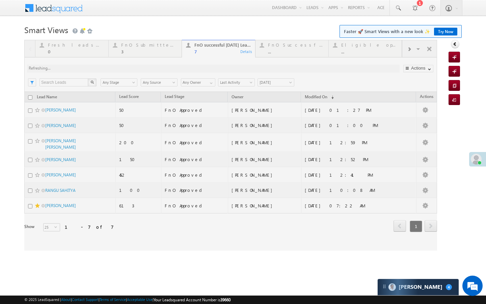
click at [149, 51] on div at bounding box center [230, 145] width 413 height 211
